Goal: Information Seeking & Learning: Learn about a topic

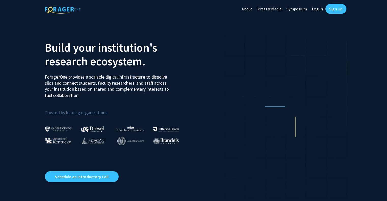
click at [322, 10] on link "Log In" at bounding box center [317, 9] width 16 height 18
select select
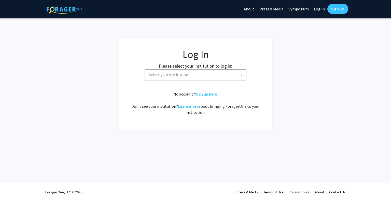
click at [199, 74] on span "Select your institution" at bounding box center [196, 75] width 99 height 10
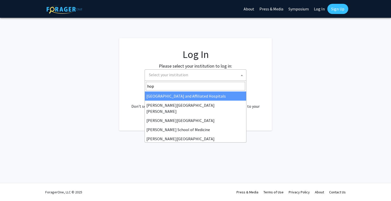
type input "hopk"
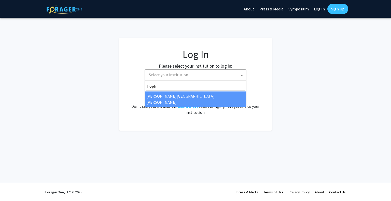
select select "1"
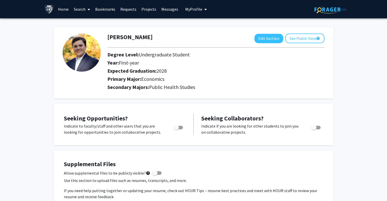
click at [81, 9] on link "Search" at bounding box center [81, 9] width 21 height 18
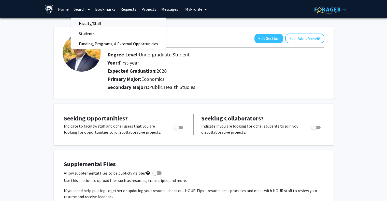
click at [86, 21] on span "Faculty/Staff" at bounding box center [89, 23] width 37 height 10
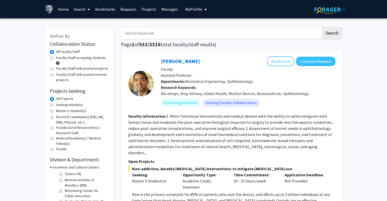
click at [70, 106] on label "Undergraduate(s)" at bounding box center [69, 104] width 27 height 5
click at [59, 106] on input "Undergraduate(s)" at bounding box center [57, 103] width 3 height 3
radio input "true"
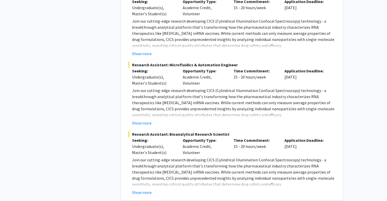
scroll to position [2162, 0]
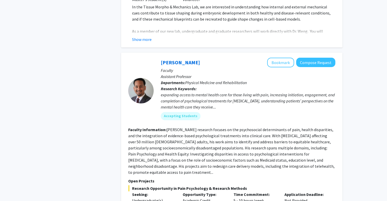
scroll to position [1501, 0]
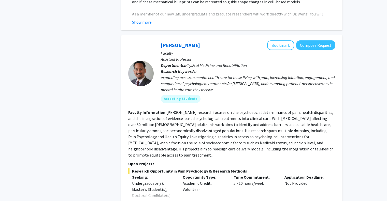
click at [227, 109] on section "Faculty Information: Dr. Fenan Rassu’s research focuses on the psychosocial det…" at bounding box center [231, 133] width 207 height 49
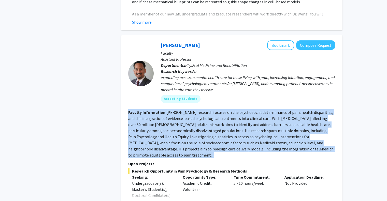
click at [227, 109] on section "Faculty Information: Dr. Fenan Rassu’s research focuses on the psychosocial det…" at bounding box center [231, 133] width 207 height 49
click at [247, 110] on fg-read-more "Dr. Fenan Rassu’s research focuses on the psychosocial determinants of pain, he…" at bounding box center [231, 134] width 206 height 48
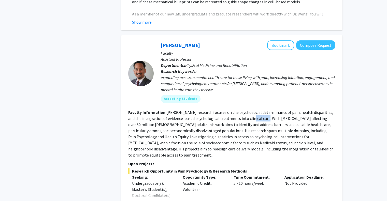
click at [247, 110] on fg-read-more "Dr. Fenan Rassu’s research focuses on the psychosocial determinants of pain, he…" at bounding box center [231, 134] width 206 height 48
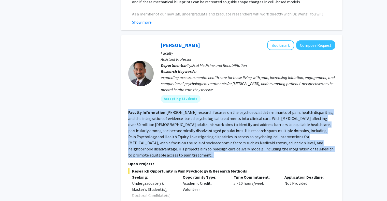
click at [247, 110] on fg-read-more "Dr. Fenan Rassu’s research focuses on the psychosocial determinants of pain, he…" at bounding box center [231, 134] width 206 height 48
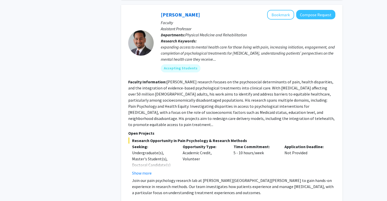
scroll to position [1565, 0]
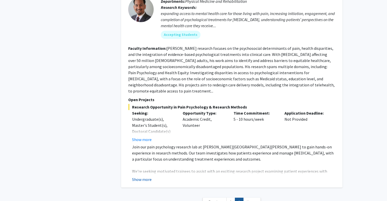
click at [149, 177] on button "Show more" at bounding box center [142, 180] width 20 height 6
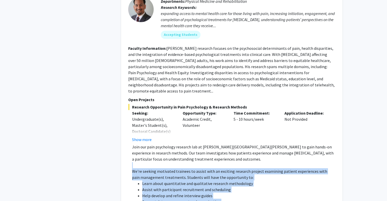
drag, startPoint x: 118, startPoint y: 125, endPoint x: 254, endPoint y: 172, distance: 144.2
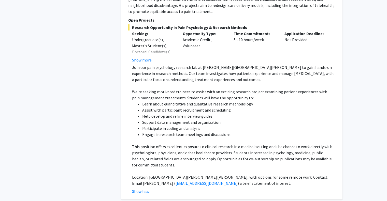
scroll to position [1657, 0]
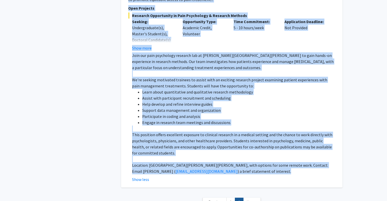
drag, startPoint x: 110, startPoint y: 88, endPoint x: 118, endPoint y: 140, distance: 52.8
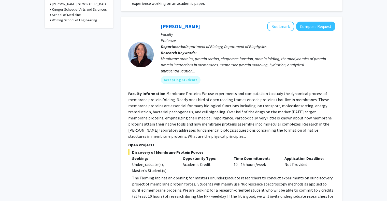
scroll to position [0, 0]
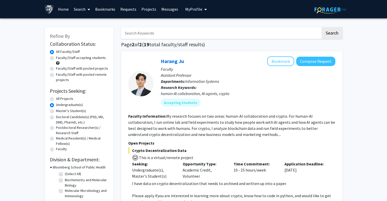
click at [63, 100] on label "All Projects" at bounding box center [64, 98] width 17 height 5
click at [59, 99] on input "All Projects" at bounding box center [57, 97] width 3 height 3
radio input "true"
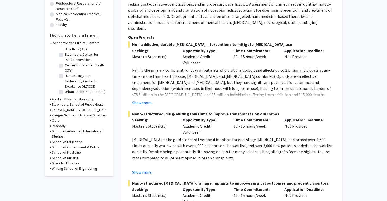
scroll to position [102, 0]
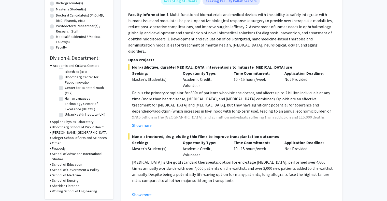
click at [52, 65] on div "Academic and Cultural Centers" at bounding box center [79, 65] width 59 height 5
click at [50, 127] on icon at bounding box center [50, 127] width 1 height 5
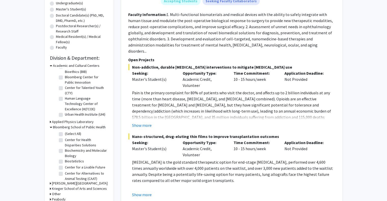
click at [65, 134] on label "(Select All)" at bounding box center [73, 133] width 16 height 5
click at [65, 134] on input "(Select All)" at bounding box center [66, 132] width 3 height 3
checkbox input "true"
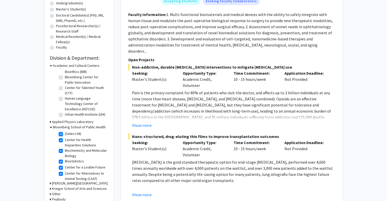
checkbox input "true"
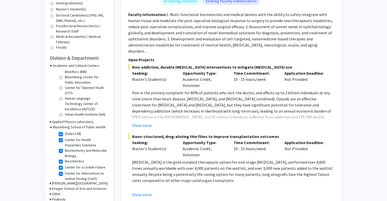
checkbox input "true"
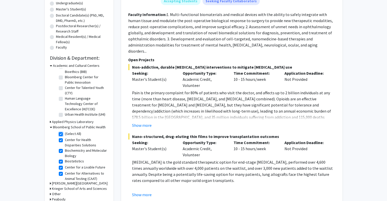
checkbox input "true"
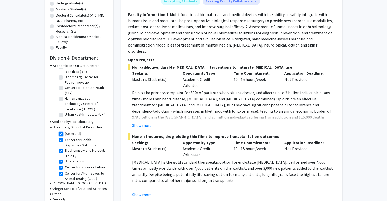
checkbox input "true"
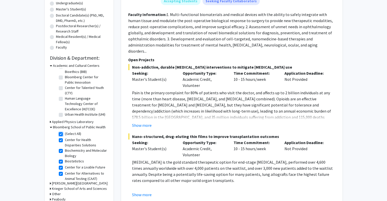
checkbox input "true"
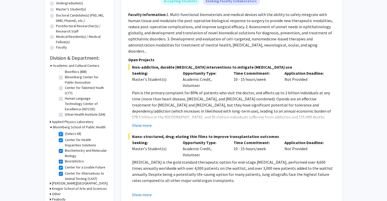
checkbox input "true"
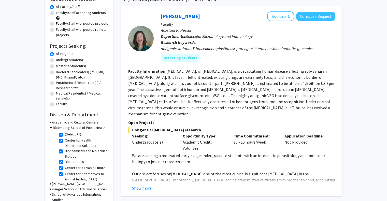
scroll to position [127, 0]
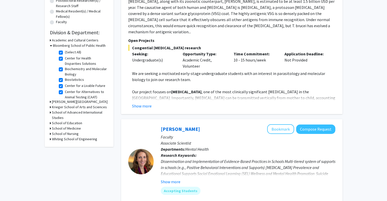
click at [49, 101] on div "Refine By Collaboration Status: Collaboration Status All Faculty/Staff Collabor…" at bounding box center [79, 23] width 69 height 247
click at [52, 101] on h3 "Carey Business School" at bounding box center [80, 101] width 56 height 5
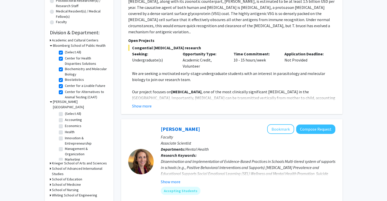
click at [65, 111] on label "(Select All)" at bounding box center [73, 113] width 16 height 5
click at [65, 111] on input "(Select All)" at bounding box center [66, 112] width 3 height 3
checkbox input "true"
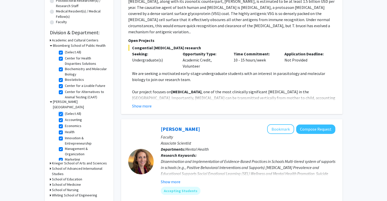
checkbox input "true"
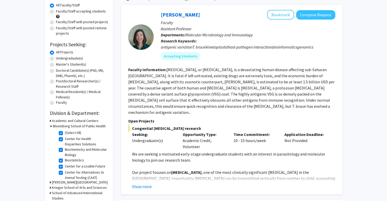
scroll to position [76, 0]
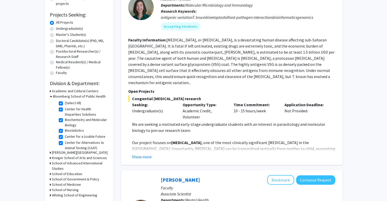
click at [49, 153] on div "Refine By Collaboration Status: Collaboration Status All Faculty/Staff Collabor…" at bounding box center [79, 77] width 69 height 252
click at [50, 152] on icon at bounding box center [50, 152] width 1 height 5
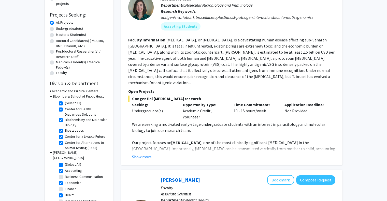
scroll to position [153, 0]
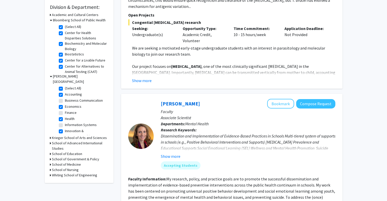
click at [65, 98] on label "Business Communication" at bounding box center [84, 100] width 38 height 5
click at [65, 98] on input "Business Communication" at bounding box center [66, 99] width 3 height 3
checkbox input "true"
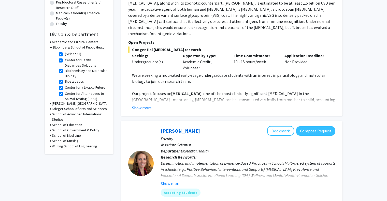
scroll to position [127, 0]
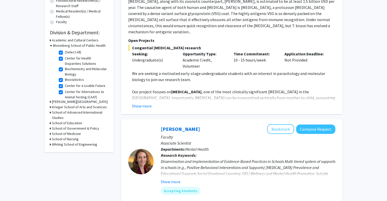
click at [51, 102] on icon at bounding box center [50, 101] width 1 height 5
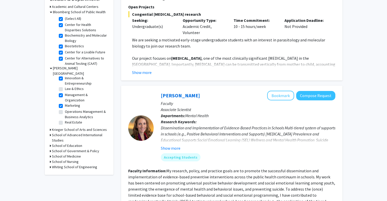
scroll to position [178, 0]
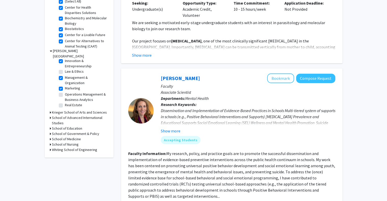
click at [65, 103] on label "Real Estate" at bounding box center [73, 105] width 17 height 5
click at [65, 103] on input "Real Estate" at bounding box center [66, 104] width 3 height 3
checkbox input "true"
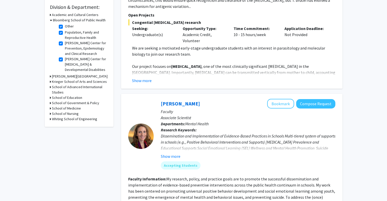
scroll to position [284, 0]
click at [51, 76] on icon at bounding box center [50, 76] width 1 height 5
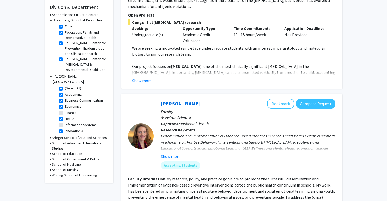
click at [65, 110] on label "Finance" at bounding box center [71, 112] width 12 height 5
click at [65, 110] on input "Finance" at bounding box center [66, 111] width 3 height 3
checkbox input "true"
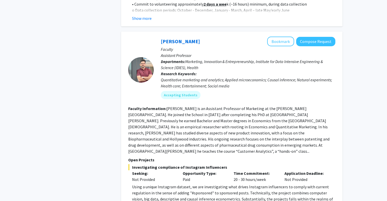
scroll to position [458, 0]
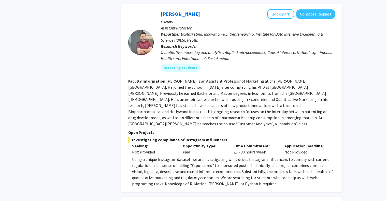
click at [244, 80] on fg-read-more "Manuel Hermosilla is an Assistant Professor of Marketing at the Carey Business …" at bounding box center [228, 103] width 201 height 48
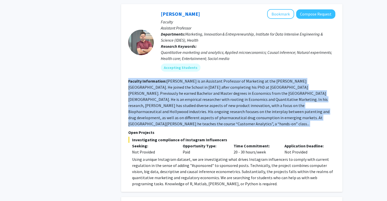
click at [244, 80] on fg-read-more "Manuel Hermosilla is an Assistant Professor of Marketing at the Carey Business …" at bounding box center [228, 103] width 201 height 48
click at [242, 80] on fg-read-more "Manuel Hermosilla is an Assistant Professor of Marketing at the Carey Business …" at bounding box center [228, 103] width 201 height 48
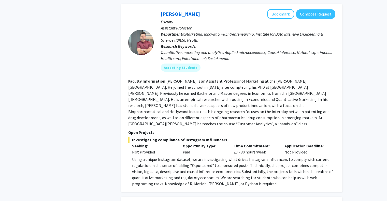
click at [240, 156] on div "Using a unique Instagram dataset, we are investigating what drives Instagram in…" at bounding box center [233, 171] width 203 height 31
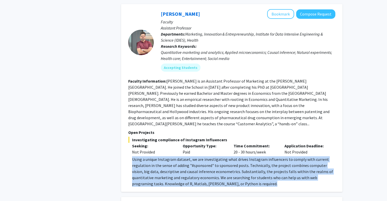
click at [240, 156] on div "Using a unique Instagram dataset, we are investigating what drives Instagram in…" at bounding box center [233, 171] width 203 height 31
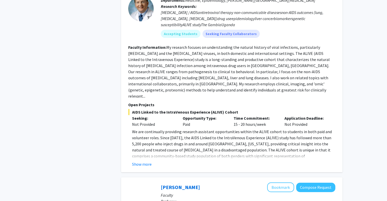
scroll to position [890, 0]
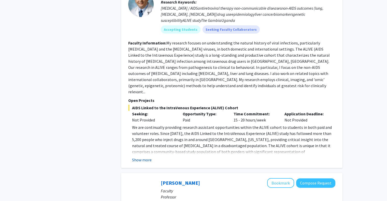
click at [148, 157] on button "Show more" at bounding box center [142, 160] width 20 height 6
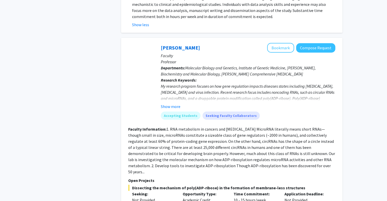
scroll to position [1246, 0]
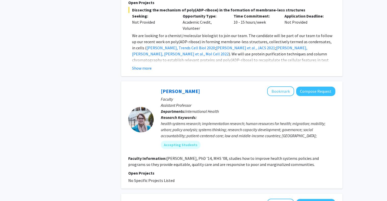
click at [232, 156] on fg-read-more "Ligia Paina, PhD '14, MHS '08, studies how to improve health systems policies a…" at bounding box center [223, 161] width 191 height 11
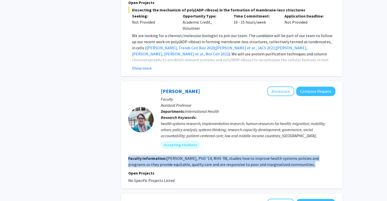
click at [232, 156] on fg-read-more "Ligia Paina, PhD '14, MHS '08, studies how to improve health systems policies a…" at bounding box center [223, 161] width 191 height 11
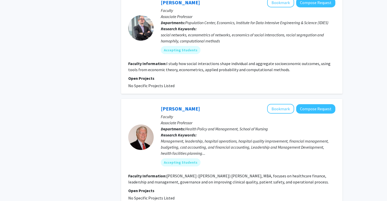
scroll to position [1591, 0]
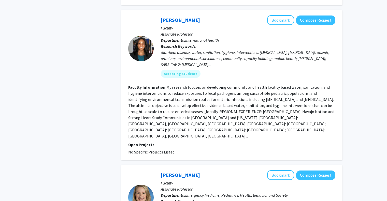
scroll to position [1223, 0]
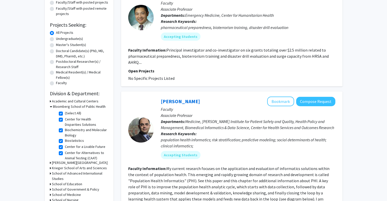
scroll to position [76, 0]
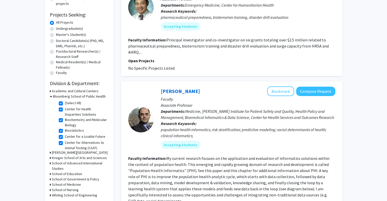
click at [65, 103] on label "(Select All)" at bounding box center [73, 102] width 16 height 5
click at [65, 103] on input "(Select All)" at bounding box center [66, 101] width 3 height 3
checkbox input "false"
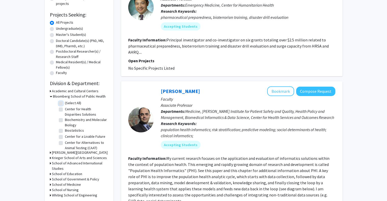
checkbox input "false"
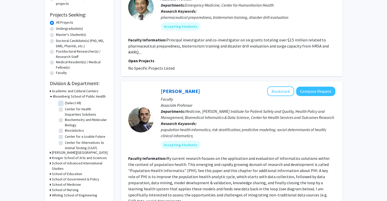
checkbox input "false"
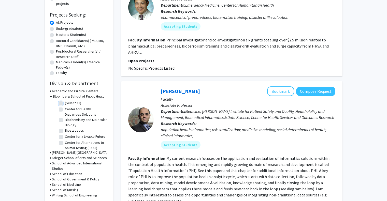
checkbox input "false"
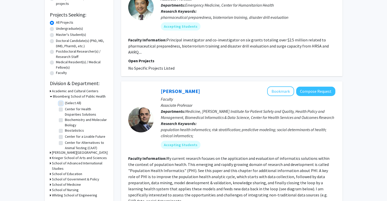
checkbox input "false"
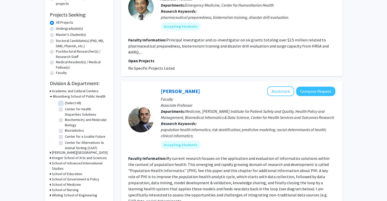
checkbox input "false"
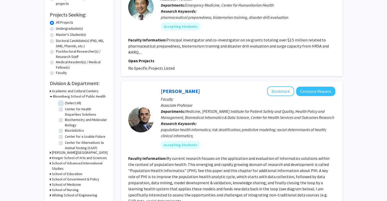
checkbox input "false"
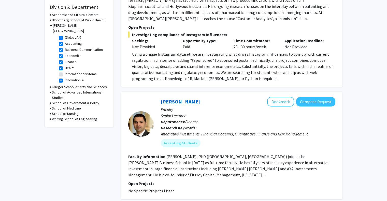
click at [65, 41] on label "Accounting" at bounding box center [73, 43] width 17 height 5
click at [65, 41] on input "Accounting" at bounding box center [66, 42] width 3 height 3
checkbox input "false"
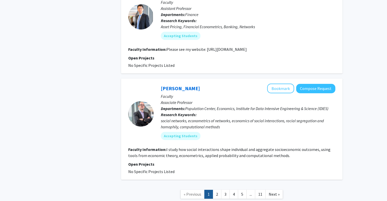
scroll to position [1145, 0]
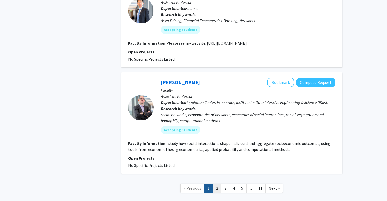
click at [218, 184] on link "2" at bounding box center [217, 188] width 9 height 9
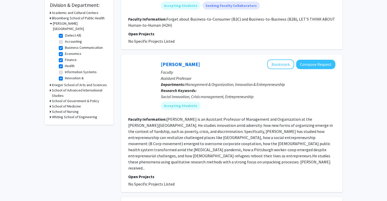
scroll to position [178, 0]
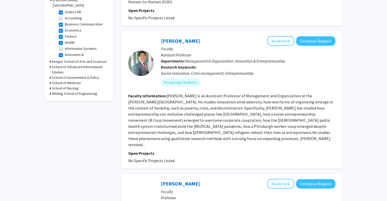
click at [208, 125] on fg-read-more "Suntae Kim is an Assistant Professor of Management and Organization at the John…" at bounding box center [230, 120] width 205 height 54
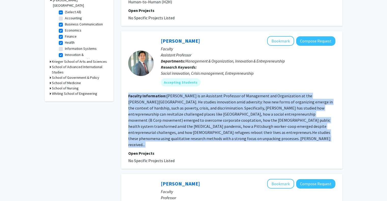
click at [208, 125] on fg-read-more "Suntae Kim is an Assistant Professor of Management and Organization at the John…" at bounding box center [230, 120] width 205 height 54
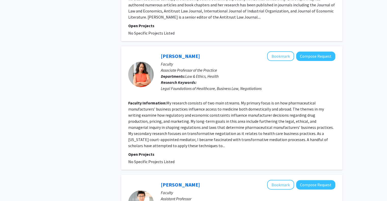
scroll to position [1007, 0]
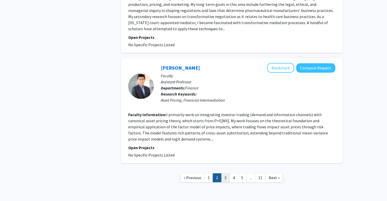
click at [224, 173] on link "3" at bounding box center [225, 177] width 9 height 9
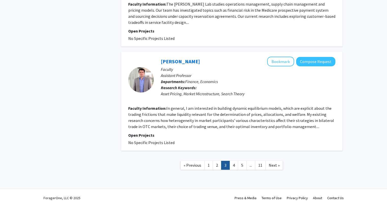
scroll to position [987, 0]
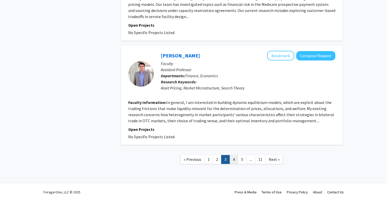
click at [235, 161] on link "4" at bounding box center [233, 159] width 9 height 9
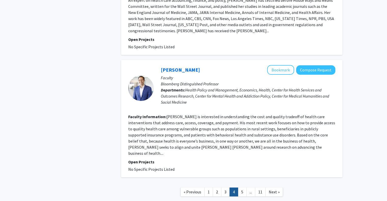
scroll to position [1018, 0]
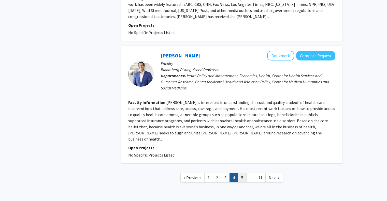
click at [240, 173] on link "5" at bounding box center [242, 177] width 9 height 9
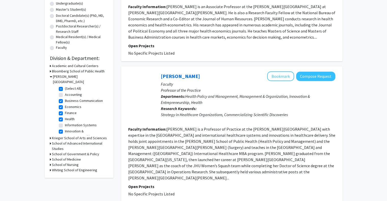
scroll to position [102, 0]
click at [65, 104] on label "Economics" at bounding box center [73, 106] width 17 height 5
click at [65, 104] on input "Economics" at bounding box center [66, 105] width 3 height 3
checkbox input "false"
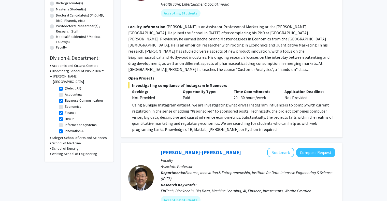
click at [65, 86] on label "(Select All)" at bounding box center [73, 88] width 16 height 5
click at [65, 86] on input "(Select All)" at bounding box center [66, 87] width 3 height 3
checkbox input "false"
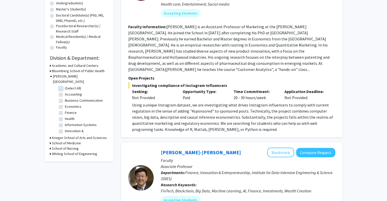
checkbox input "false"
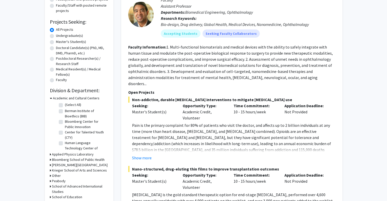
scroll to position [127, 0]
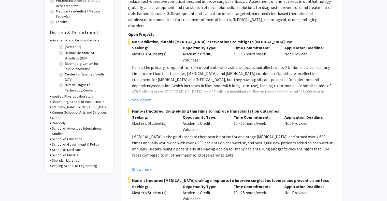
click at [50, 112] on icon at bounding box center [50, 112] width 1 height 5
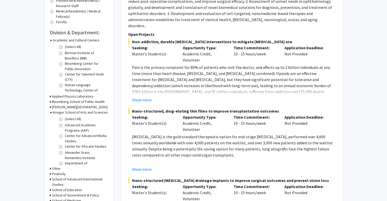
click at [52, 112] on div "Krieger School of Arts and Sciences" at bounding box center [79, 112] width 59 height 5
click at [51, 112] on icon at bounding box center [51, 112] width 2 height 5
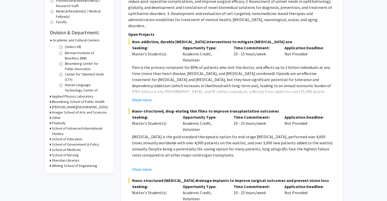
click at [49, 166] on div "Refine By Collaboration Status: Collaboration Status All Faculty/Staff Collabor…" at bounding box center [79, 37] width 69 height 274
click at [50, 165] on icon at bounding box center [50, 165] width 1 height 5
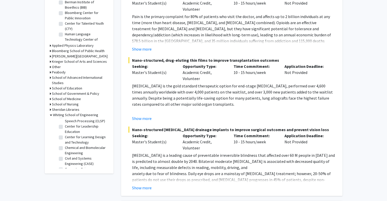
scroll to position [51, 0]
click at [66, 138] on label "Center for Leadership Education" at bounding box center [86, 135] width 42 height 11
click at [66, 133] on input "Center for Leadership Education" at bounding box center [66, 131] width 3 height 3
checkbox input "true"
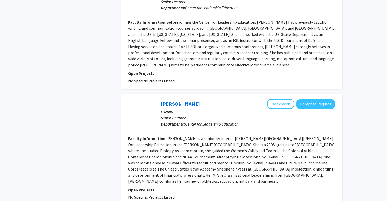
scroll to position [254, 0]
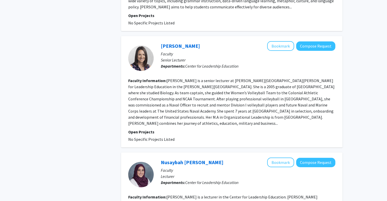
click at [243, 90] on section "Faculty Information: Mary Clare Coghlan is a senior lecturer at Johns Hopkins’ …" at bounding box center [231, 102] width 207 height 49
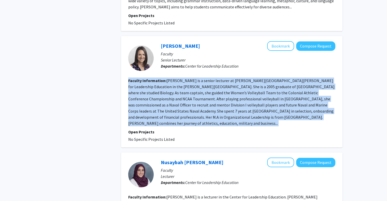
click at [243, 90] on section "Faculty Information: Mary Clare Coghlan is a senior lecturer at Johns Hopkins’ …" at bounding box center [231, 102] width 207 height 49
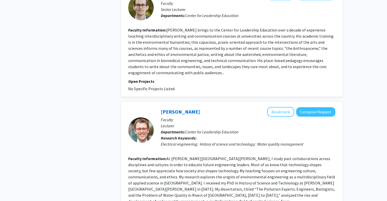
scroll to position [1036, 0]
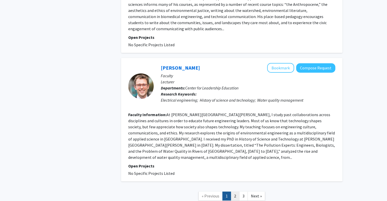
click at [234, 192] on link "2" at bounding box center [235, 196] width 9 height 9
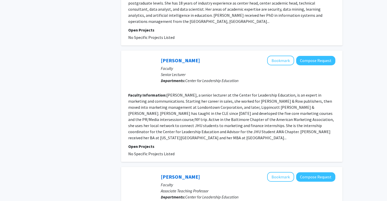
scroll to position [789, 0]
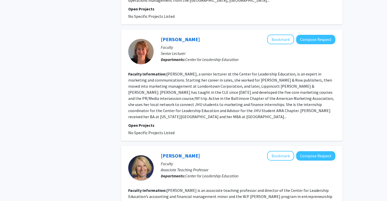
click at [234, 71] on fg-read-more "Leslie Kendrick, a senior lecturer at the Center for Leadership Education, is a…" at bounding box center [231, 95] width 206 height 48
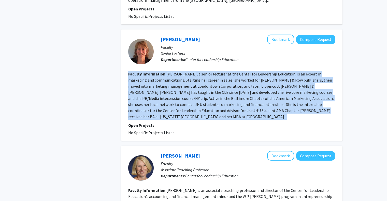
click at [234, 71] on fg-read-more "Leslie Kendrick, a senior lecturer at the Center for Leadership Education, is a…" at bounding box center [231, 95] width 206 height 48
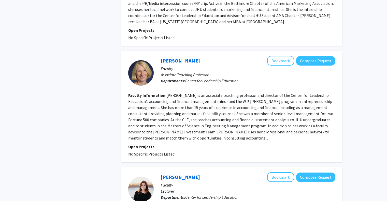
scroll to position [865, 0]
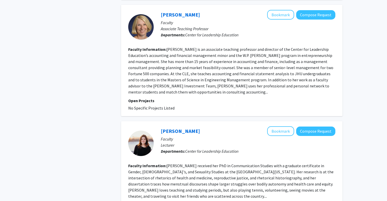
scroll to position [969, 0]
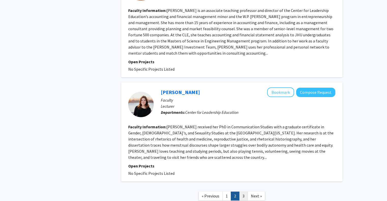
click at [241, 192] on link "3" at bounding box center [243, 196] width 9 height 9
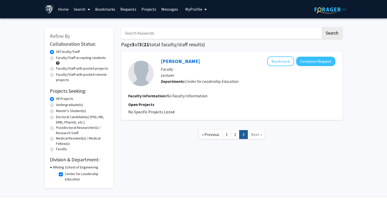
click at [65, 174] on label "Center for Leadership Education" at bounding box center [86, 176] width 42 height 11
click at [65, 174] on input "Center for Leadership Education" at bounding box center [66, 172] width 3 height 3
checkbox input "false"
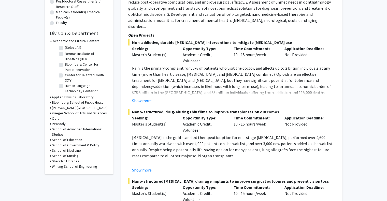
scroll to position [127, 0]
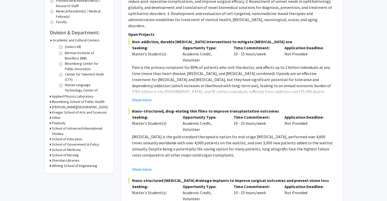
click at [50, 112] on icon at bounding box center [50, 112] width 1 height 5
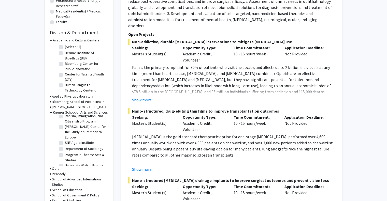
scroll to position [485, 0]
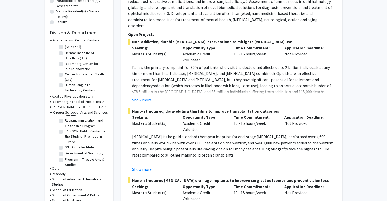
click at [69, 150] on label "SNF Agora Institute" at bounding box center [79, 147] width 29 height 5
click at [68, 148] on input "SNF Agora Institute" at bounding box center [66, 146] width 3 height 3
checkbox input "true"
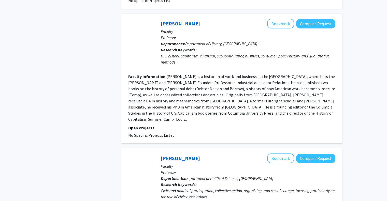
scroll to position [407, 0]
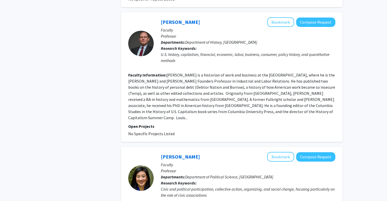
click at [229, 72] on section "Faculty Information: Louis Hyman is a historian of work and business at the ILR…" at bounding box center [231, 96] width 207 height 49
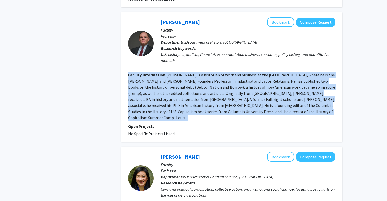
click at [229, 72] on section "Faculty Information: Louis Hyman is a historian of work and business at the ILR…" at bounding box center [231, 96] width 207 height 49
click at [239, 72] on fg-read-more "Louis Hyman is a historian of work and business at the ILR School of Cornell Un…" at bounding box center [231, 96] width 207 height 48
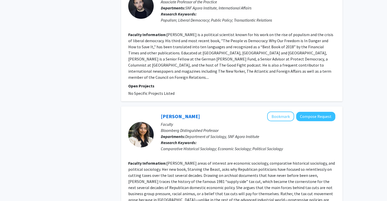
scroll to position [1068, 0]
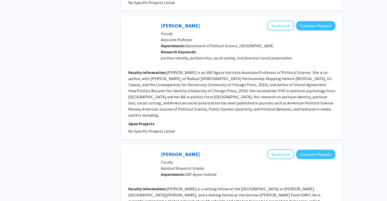
scroll to position [611, 0]
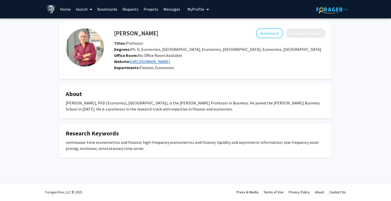
click at [170, 62] on link "https://sites.google.com/site/federicomariabandi/home" at bounding box center [150, 61] width 40 height 5
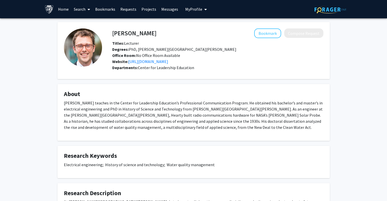
click at [193, 110] on p "[PERSON_NAME] teaches in the Center for Leadership Education’s Professional Com…" at bounding box center [193, 115] width 259 height 31
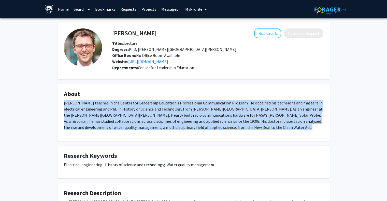
click at [193, 110] on p "[PERSON_NAME] teaches in the Center for Leadership Education’s Professional Com…" at bounding box center [193, 115] width 259 height 31
